Goal: Book appointment/travel/reservation

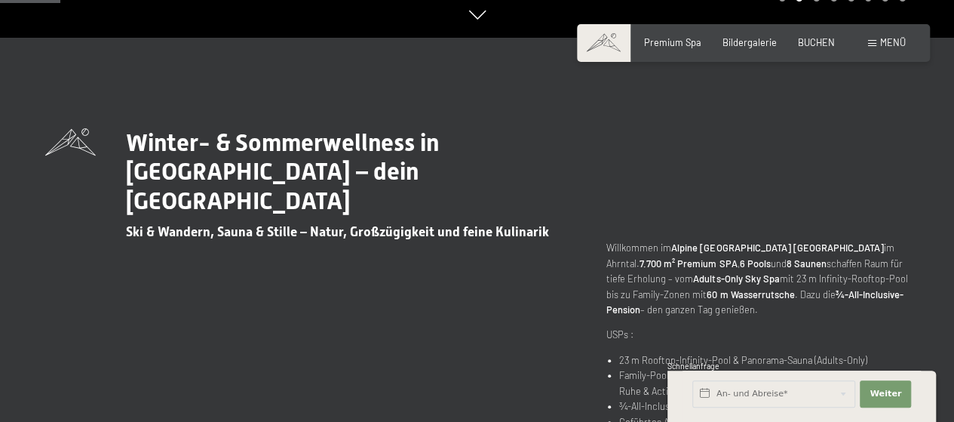
click at [890, 41] on span "Menü" at bounding box center [894, 42] width 26 height 12
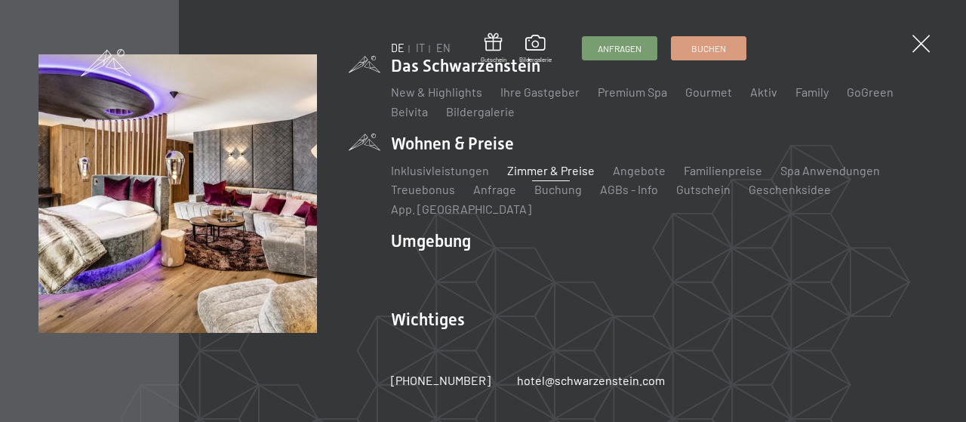
click at [543, 177] on link "Zimmer & Preise" at bounding box center [551, 170] width 88 height 14
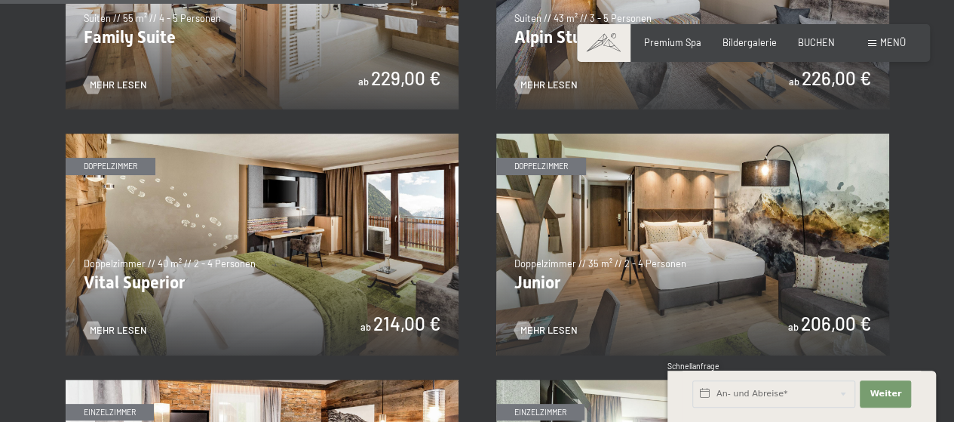
scroll to position [1660, 0]
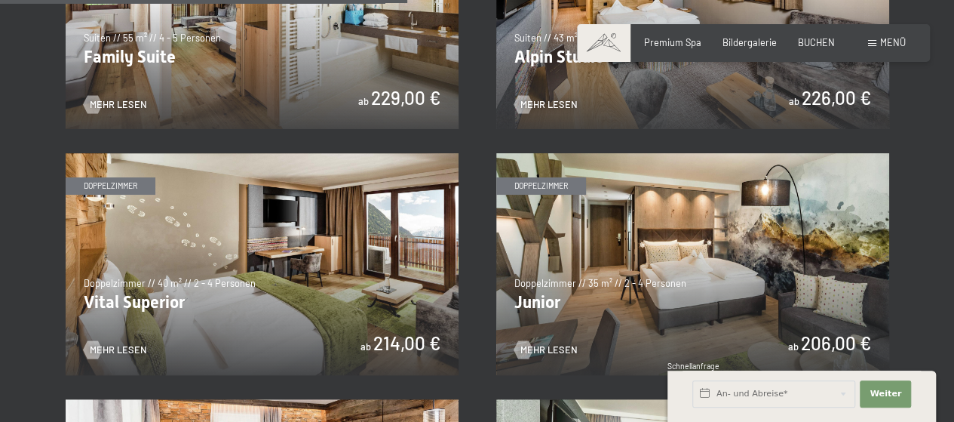
click at [597, 310] on img at bounding box center [692, 263] width 393 height 221
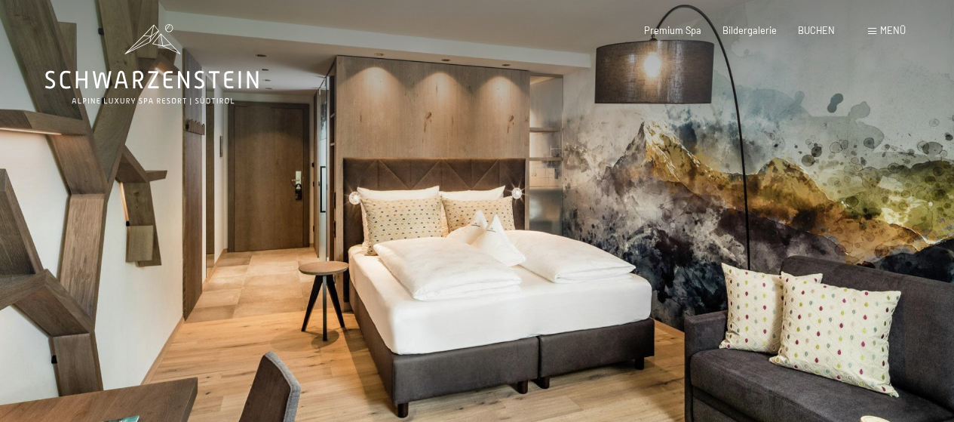
click at [551, 159] on div at bounding box center [717, 245] width 478 height 490
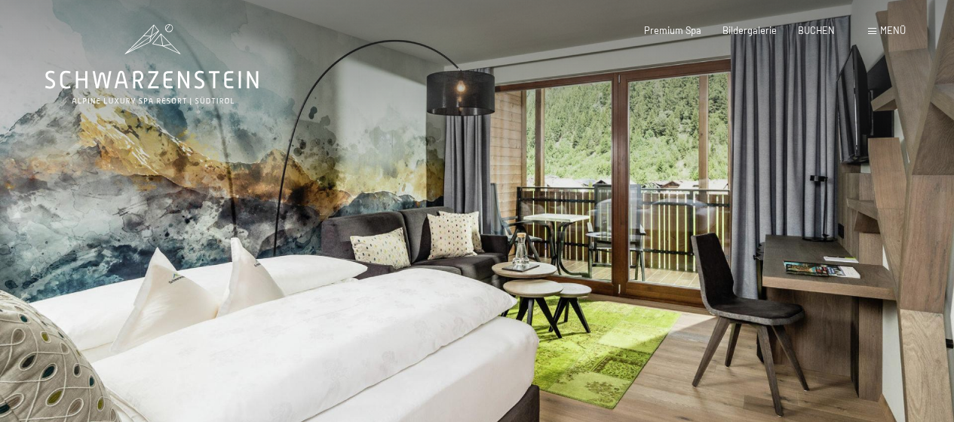
click at [613, 179] on div at bounding box center [717, 245] width 478 height 490
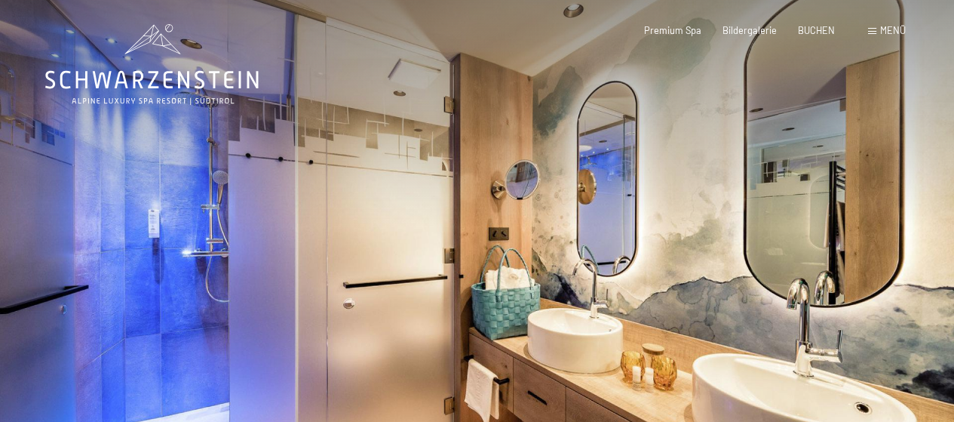
click at [398, 268] on div at bounding box center [239, 245] width 478 height 490
